Goal: Task Accomplishment & Management: Use online tool/utility

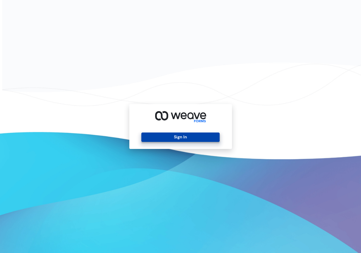
click at [175, 139] on button "Sign In" at bounding box center [180, 137] width 78 height 9
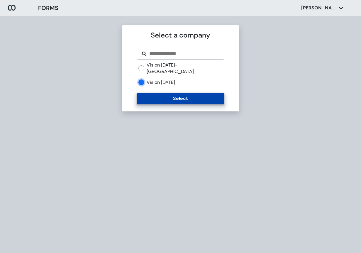
click at [179, 93] on button "Select" at bounding box center [181, 99] width 88 height 12
